Goal: Information Seeking & Learning: Learn about a topic

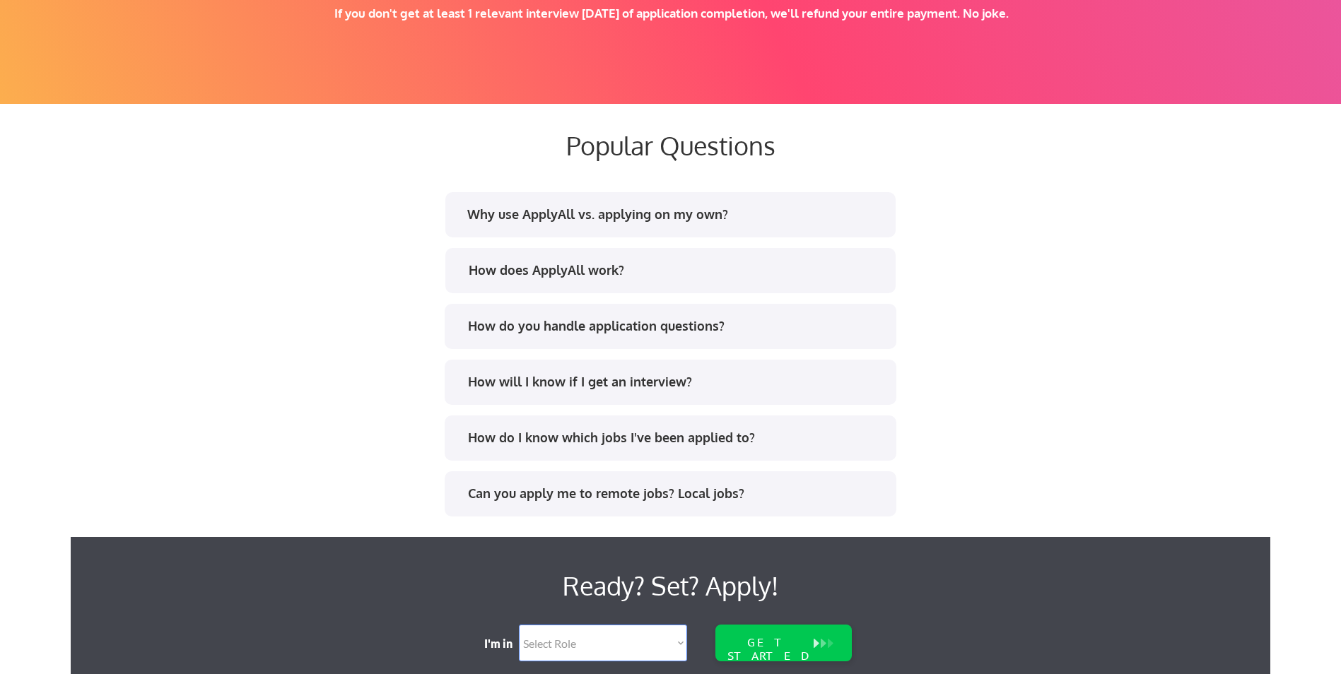
scroll to position [2615, 0]
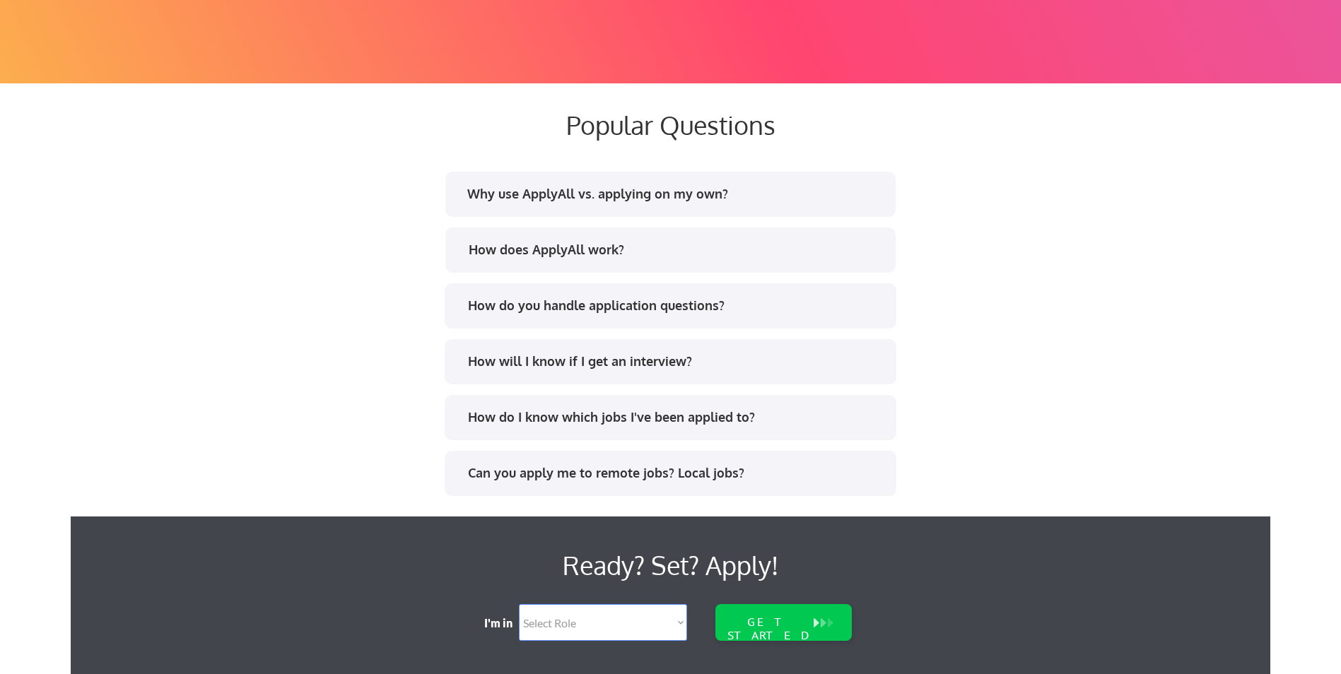
click at [770, 258] on div "How does ApplyAll work?" at bounding box center [676, 250] width 415 height 18
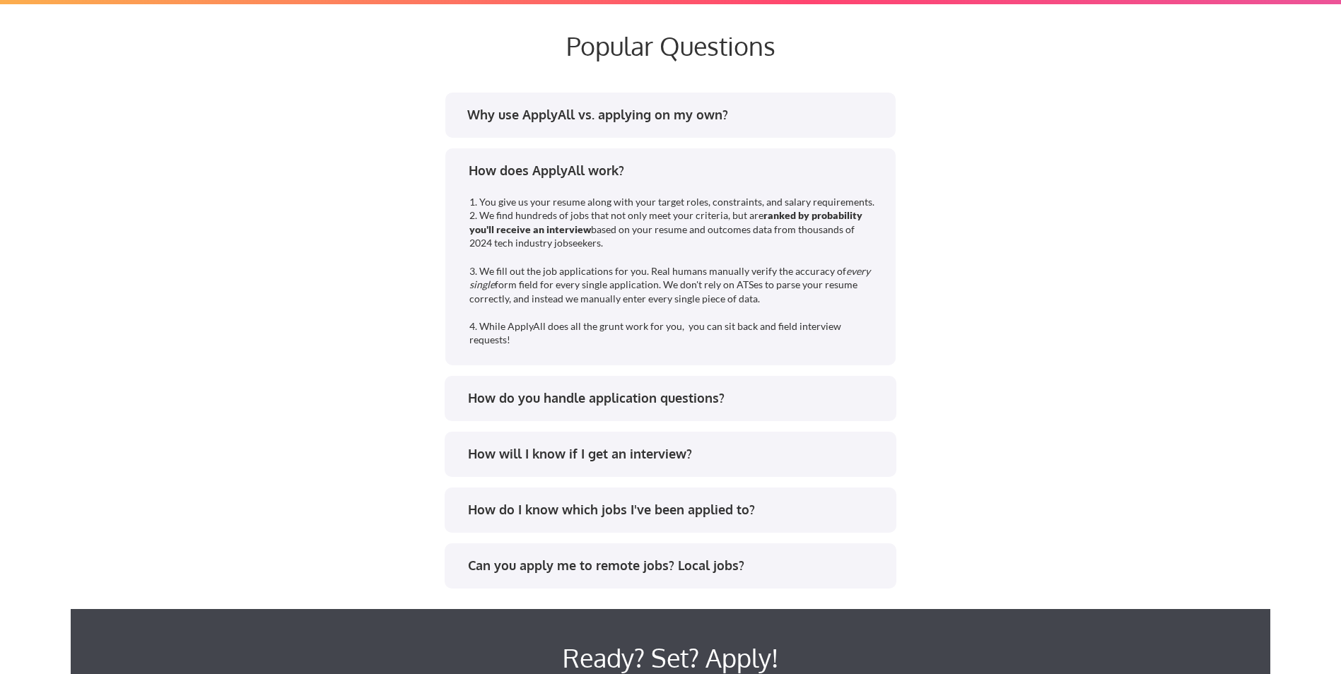
scroll to position [2757, 0]
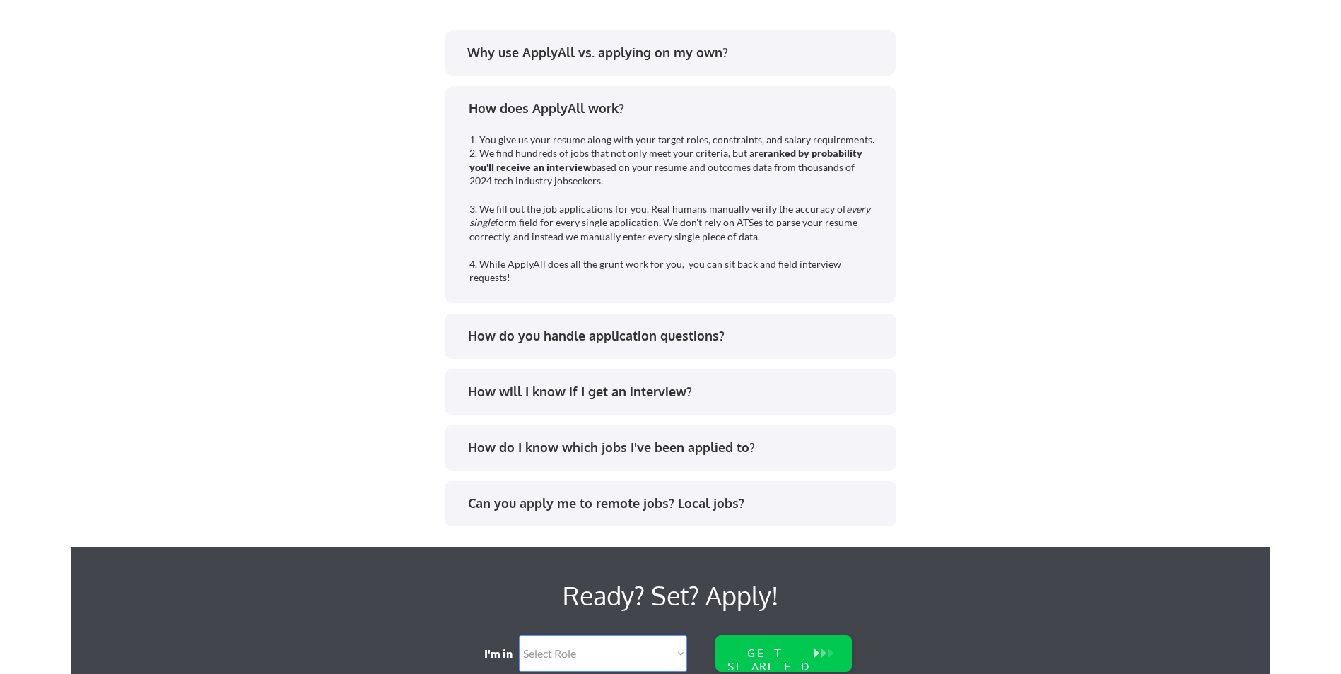
click at [874, 332] on div "How do you handle application questions?" at bounding box center [675, 336] width 415 height 18
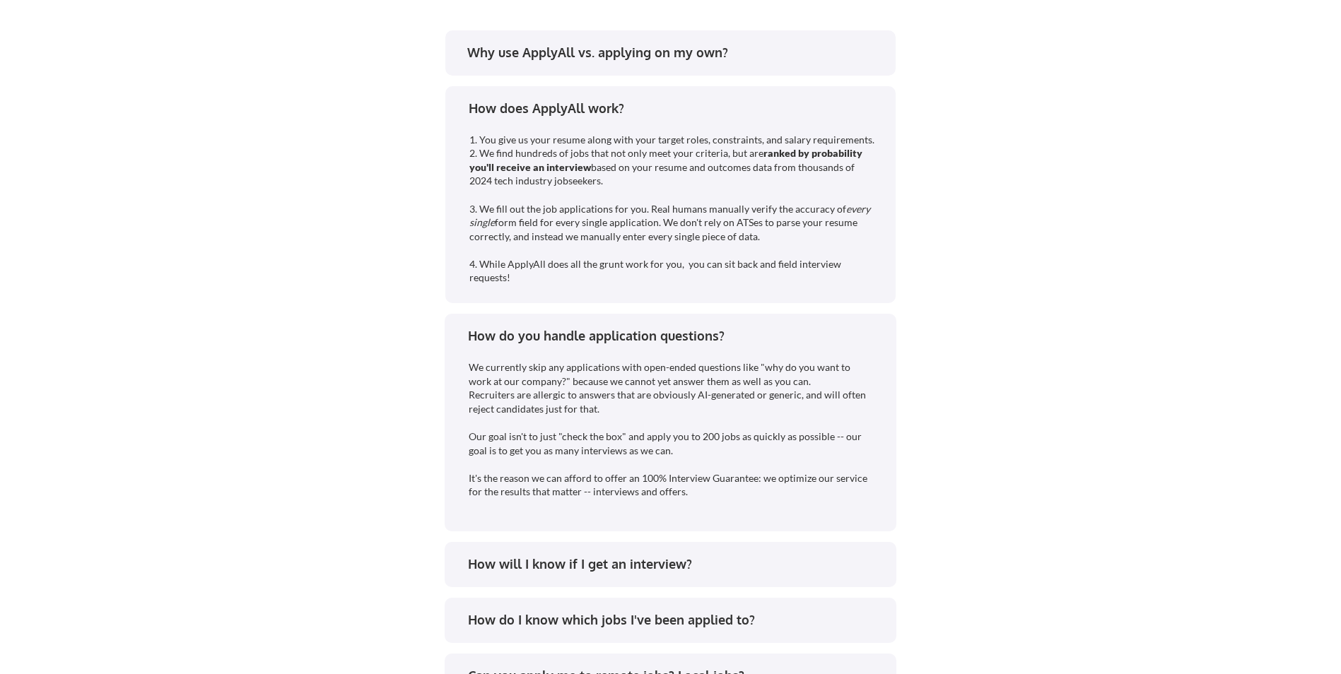
click at [684, 542] on div "How will I know if I get an interview?" at bounding box center [671, 564] width 452 height 45
click at [685, 544] on div "How will I know if I get an interview?" at bounding box center [671, 564] width 452 height 45
click at [691, 559] on div "How will I know if I get an interview?" at bounding box center [675, 565] width 415 height 18
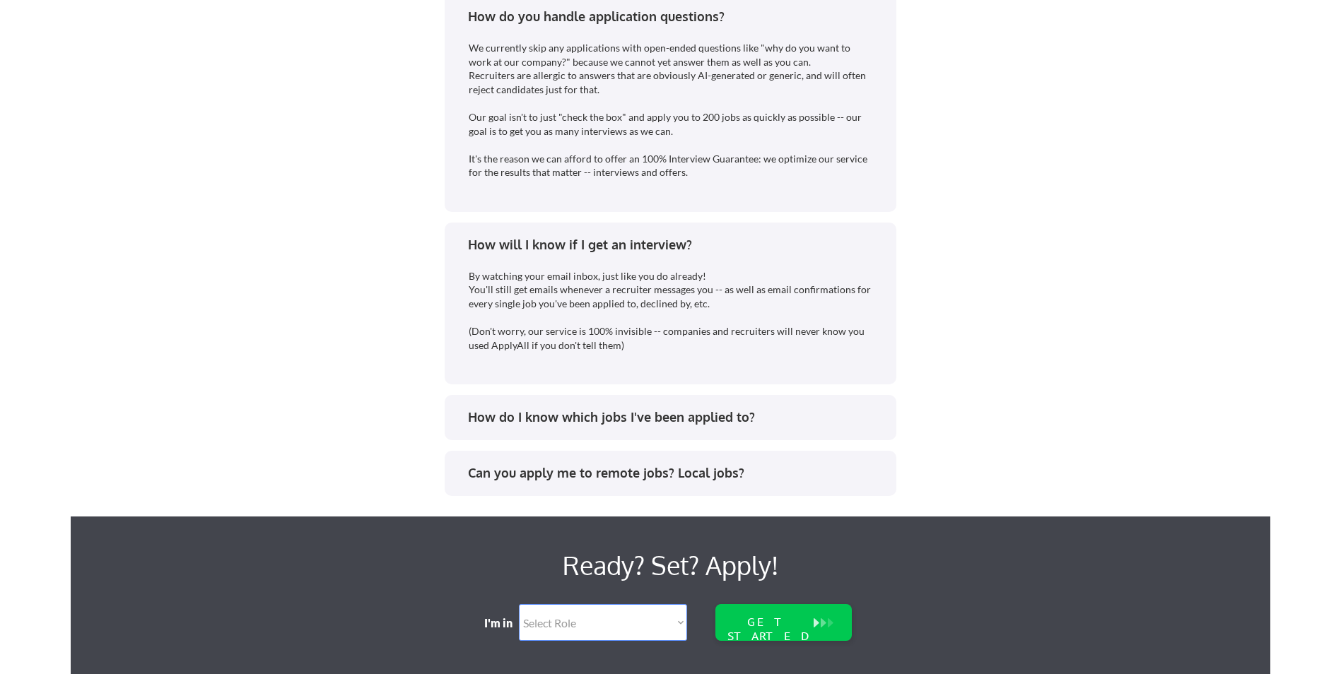
scroll to position [3110, 0]
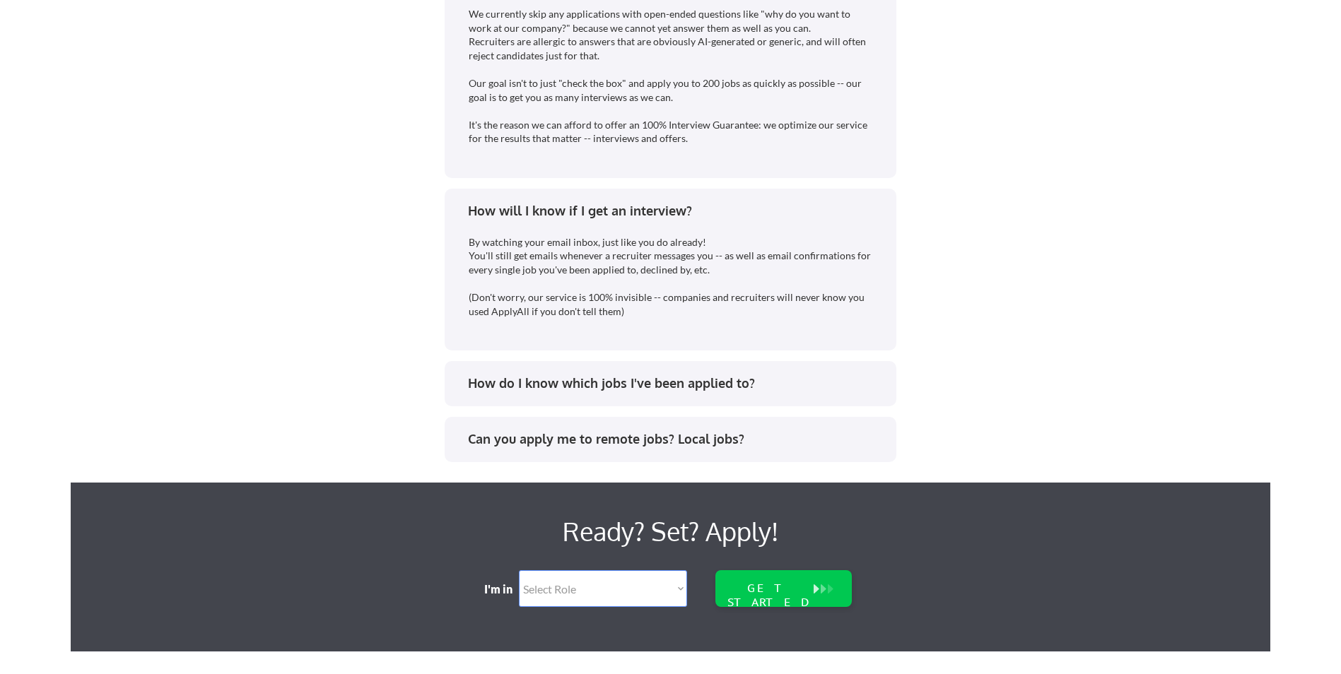
click at [892, 380] on div "How do I know which jobs I've been applied to?" at bounding box center [671, 383] width 452 height 45
click at [891, 380] on div "How do I know which jobs I've been applied to?" at bounding box center [671, 383] width 452 height 45
click at [872, 386] on div "How do I know which jobs I've been applied to?" at bounding box center [675, 384] width 415 height 18
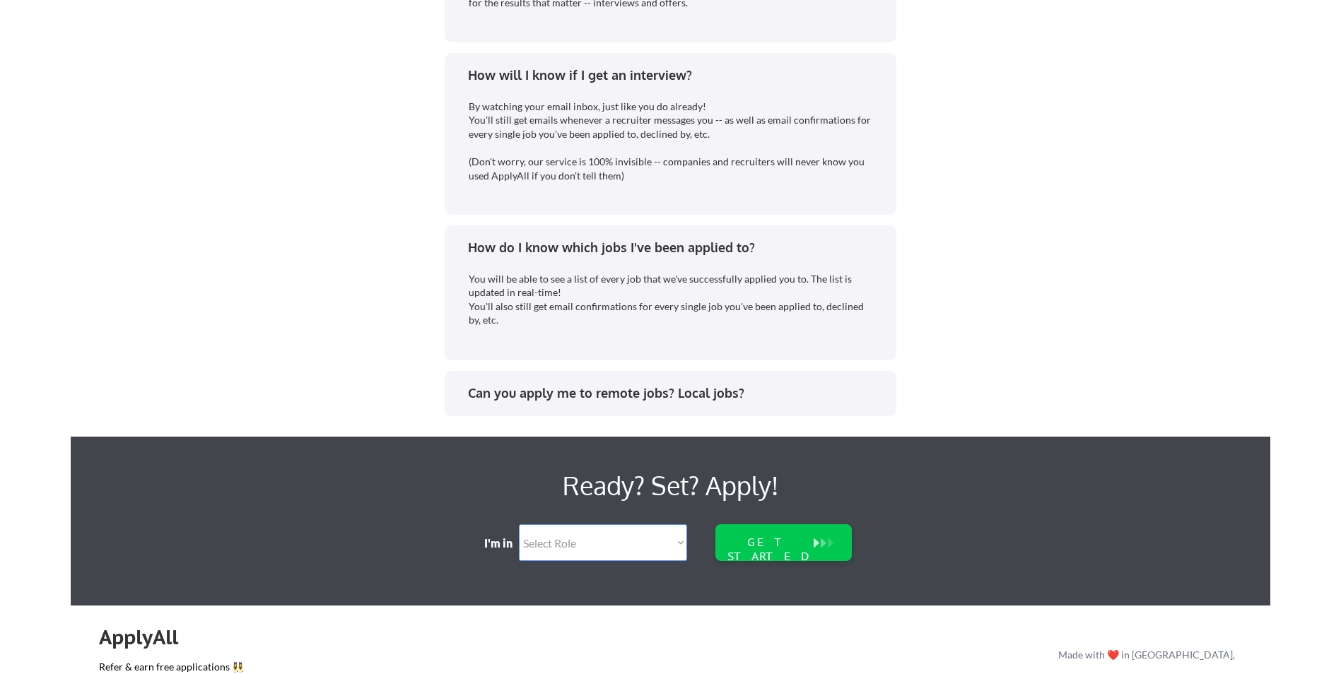
scroll to position [3251, 0]
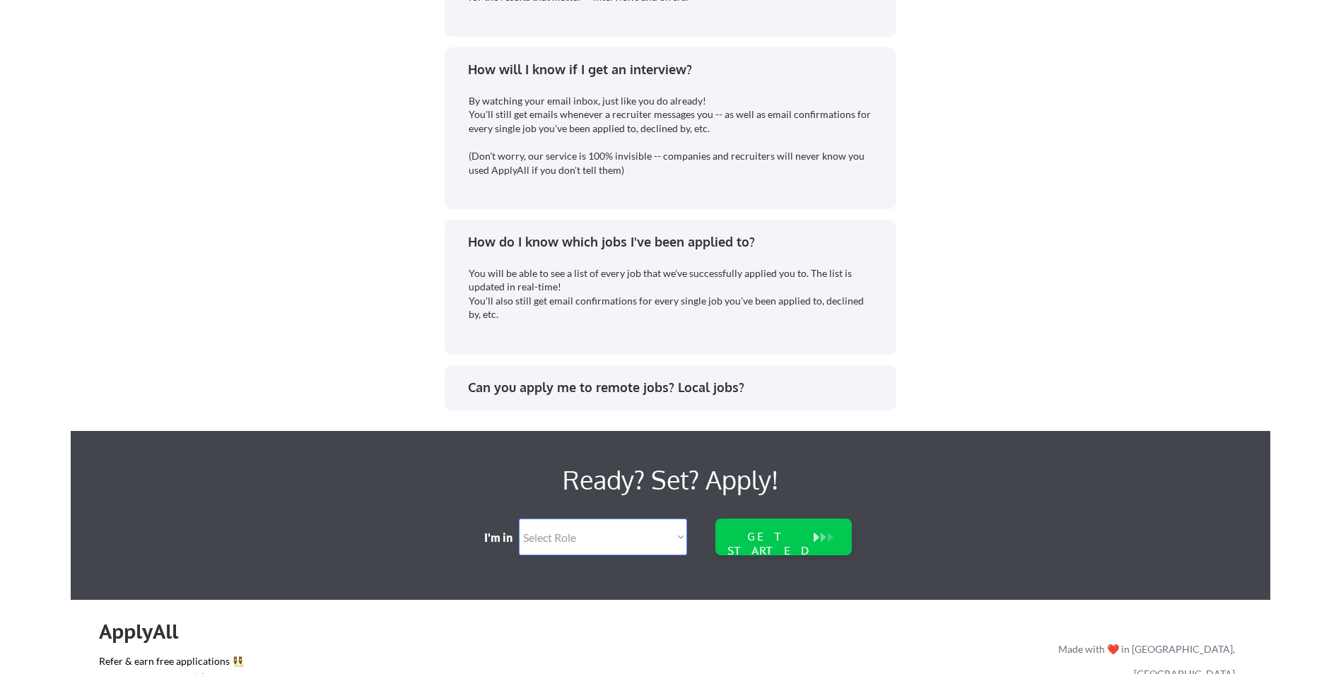
click at [848, 381] on div "Can you apply me to remote jobs? Local jobs?" at bounding box center [675, 388] width 415 height 18
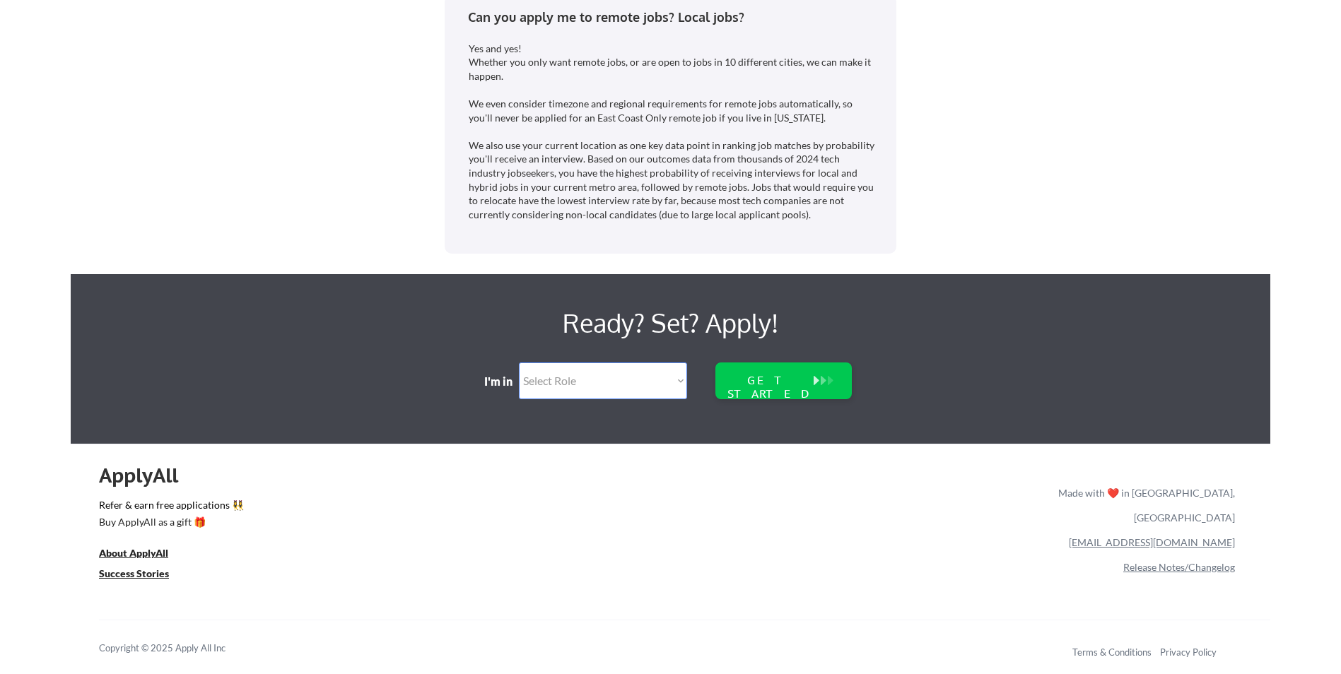
scroll to position [3625, 0]
